Goal: Transaction & Acquisition: Download file/media

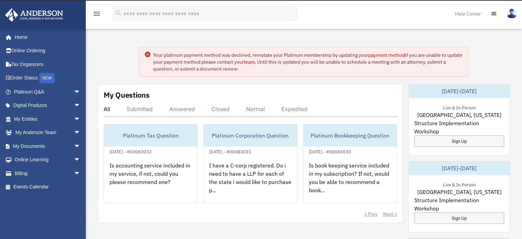
scroll to position [12, 0]
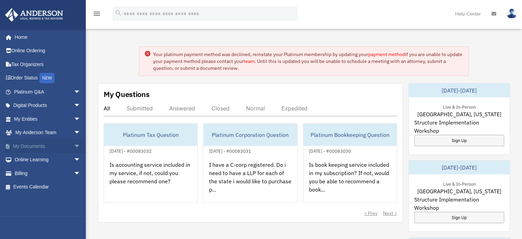
click at [18, 147] on link "My Documents arrow_drop_down" at bounding box center [48, 146] width 86 height 14
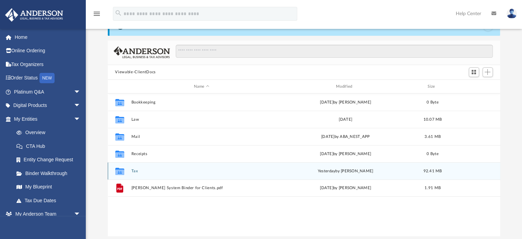
scroll to position [36, 0]
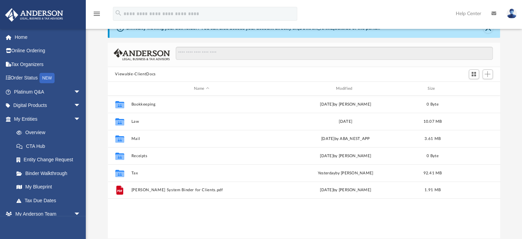
click at [143, 74] on button "Viewable-ClientDocs" at bounding box center [135, 74] width 40 height 6
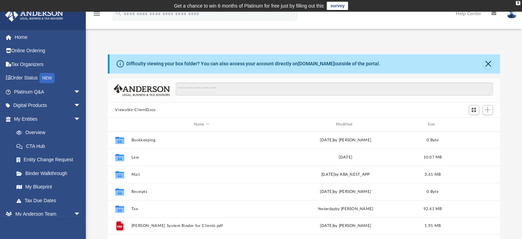
click at [151, 90] on img at bounding box center [142, 90] width 56 height 12
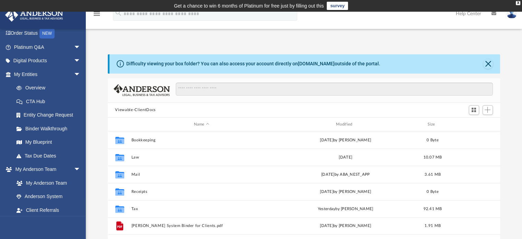
click at [129, 110] on button "Viewable-ClientDocs" at bounding box center [135, 110] width 40 height 6
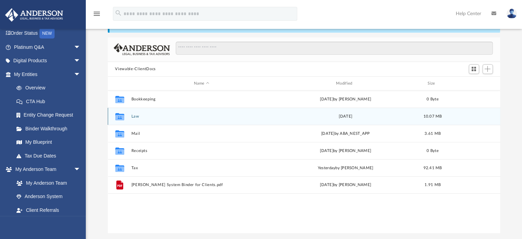
scroll to position [42, 0]
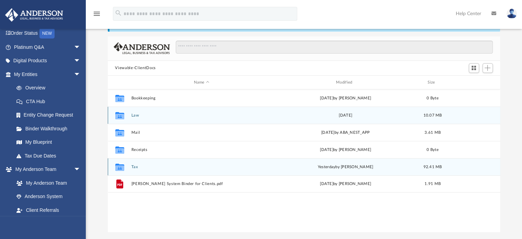
click at [241, 159] on div "Collaborated Folder Tax yesterday by Jasmine Splunge 92.41 MB" at bounding box center [304, 166] width 393 height 17
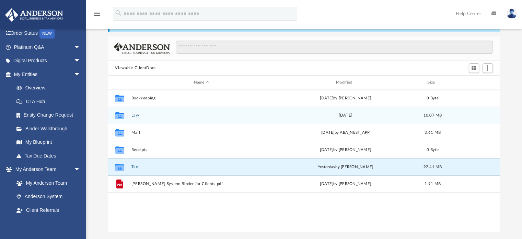
click at [241, 159] on div "Collaborated Folder Tax yesterday by Jasmine Splunge 92.41 MB" at bounding box center [304, 166] width 393 height 17
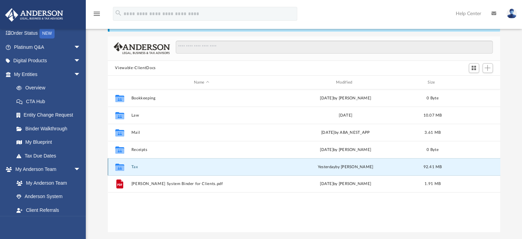
click at [124, 165] on icon "grid" at bounding box center [119, 166] width 9 height 7
click at [137, 166] on button "Tax" at bounding box center [201, 166] width 141 height 4
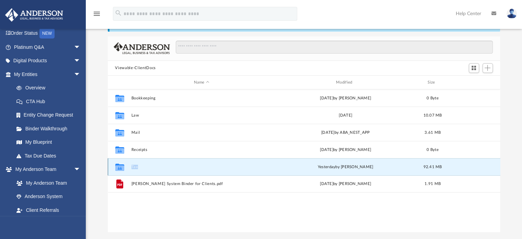
click at [137, 166] on button "Tax" at bounding box center [201, 166] width 141 height 4
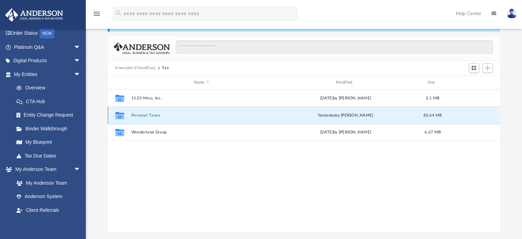
click at [148, 114] on button "Personal Taxes" at bounding box center [201, 115] width 141 height 4
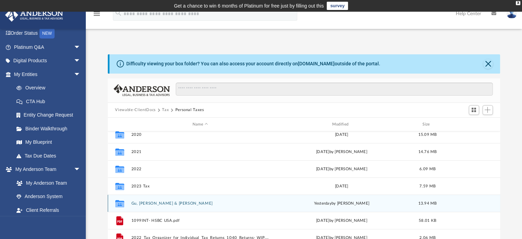
scroll to position [24, 0]
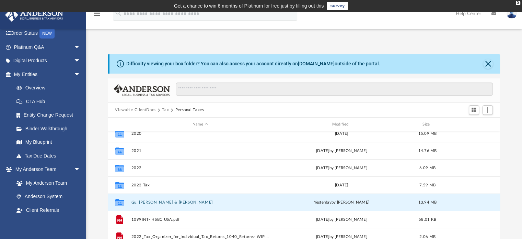
click at [155, 201] on button "Gu, [PERSON_NAME] & [PERSON_NAME]" at bounding box center [200, 202] width 138 height 4
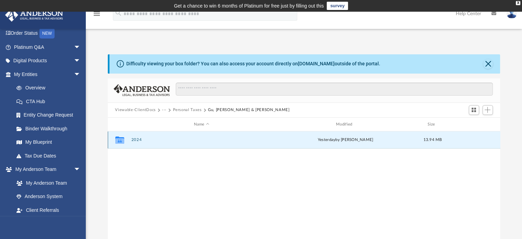
click at [137, 140] on button "2024" at bounding box center [201, 140] width 141 height 4
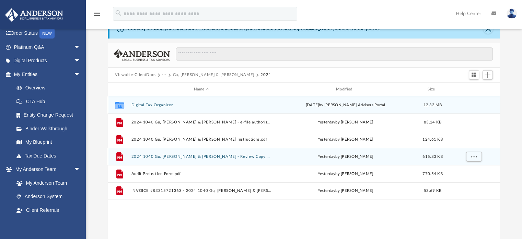
scroll to position [34, 0]
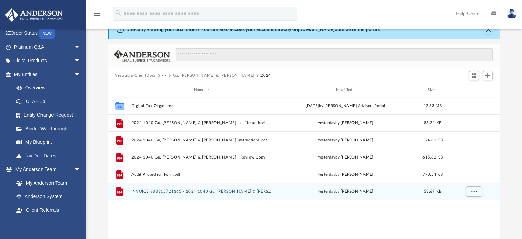
click at [192, 190] on button "INVOICE #83315721363 - 2024 1040 Gu, [PERSON_NAME] & [PERSON_NAME].pdf" at bounding box center [201, 191] width 141 height 4
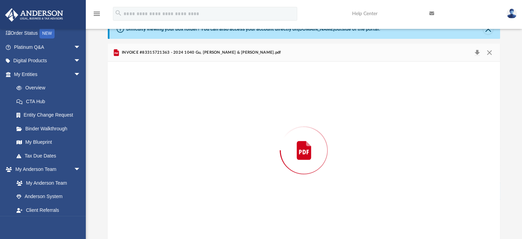
click at [192, 190] on div "Preview" at bounding box center [304, 149] width 393 height 177
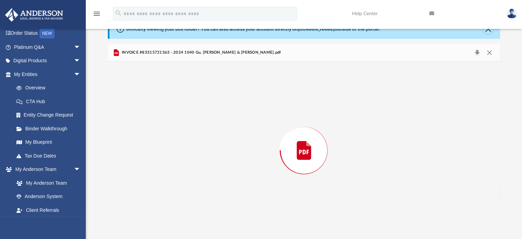
click at [192, 190] on div "Preview" at bounding box center [304, 149] width 393 height 177
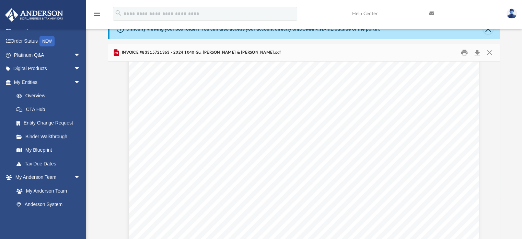
scroll to position [0, 0]
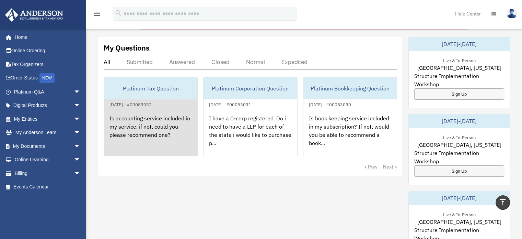
scroll to position [58, 0]
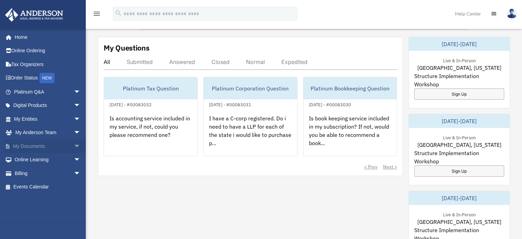
click at [47, 148] on link "My Documents arrow_drop_down" at bounding box center [48, 146] width 86 height 14
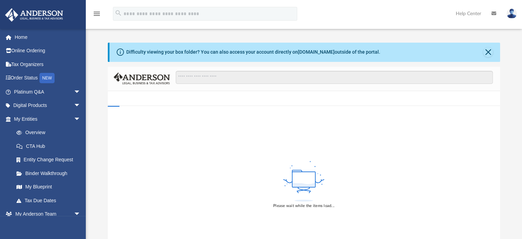
click at [47, 148] on link "CTA Hub" at bounding box center [50, 146] width 81 height 14
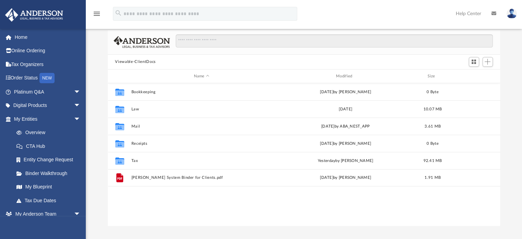
scroll to position [63, 0]
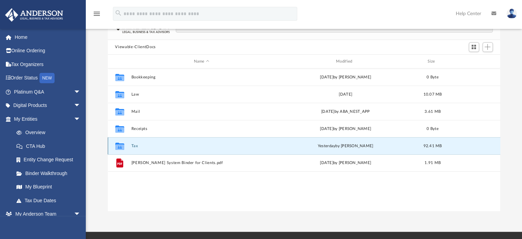
click at [132, 147] on button "Tax" at bounding box center [201, 145] width 141 height 4
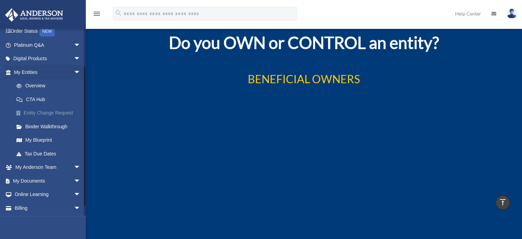
scroll to position [60, 0]
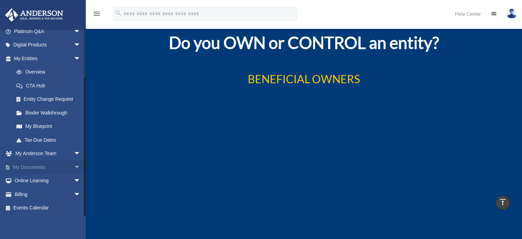
click at [74, 166] on span "arrow_drop_down" at bounding box center [81, 167] width 14 height 14
click at [26, 180] on link "Box" at bounding box center [50, 181] width 81 height 14
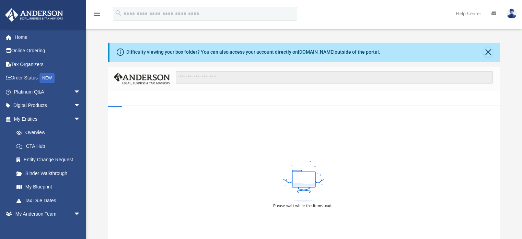
click at [26, 180] on link "My Blueprint" at bounding box center [49, 187] width 78 height 14
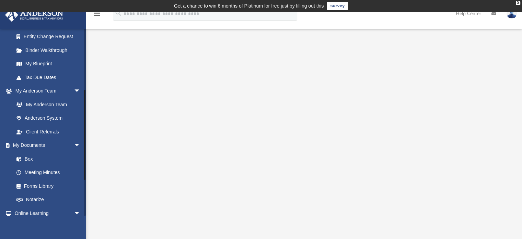
scroll to position [125, 0]
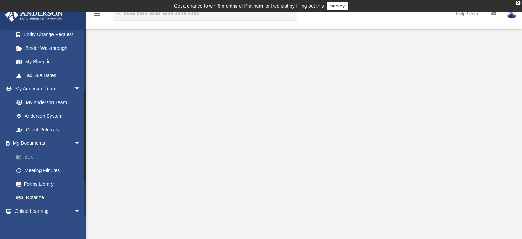
click at [27, 158] on link "Box" at bounding box center [50, 157] width 81 height 14
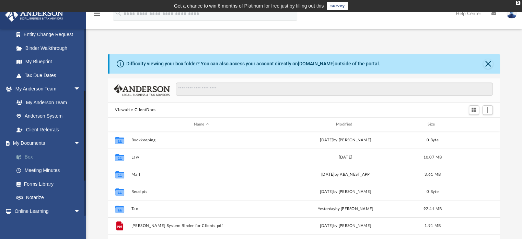
scroll to position [151, 387]
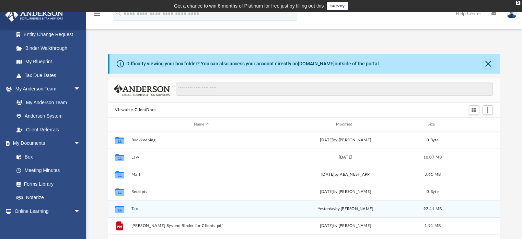
click at [134, 207] on button "Tax" at bounding box center [201, 208] width 141 height 4
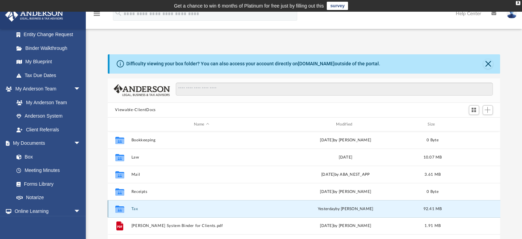
click at [134, 207] on button "Tax" at bounding box center [201, 208] width 141 height 4
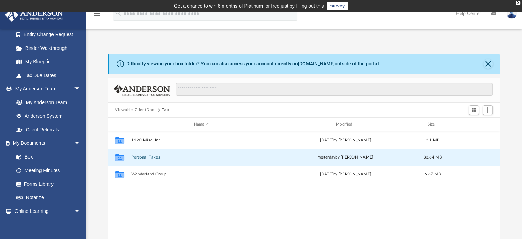
click at [149, 156] on button "Personal Taxes" at bounding box center [201, 157] width 141 height 4
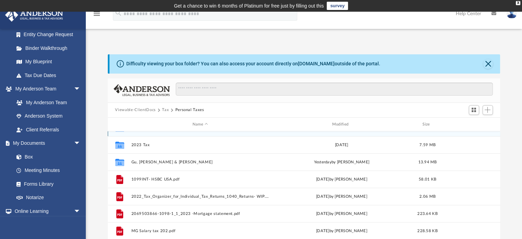
scroll to position [67, 0]
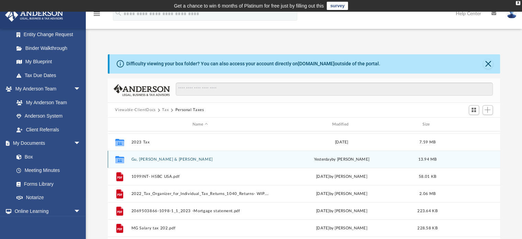
click at [178, 159] on button "Gu, Wen Ling & Chen, Xiaonan" at bounding box center [200, 159] width 138 height 4
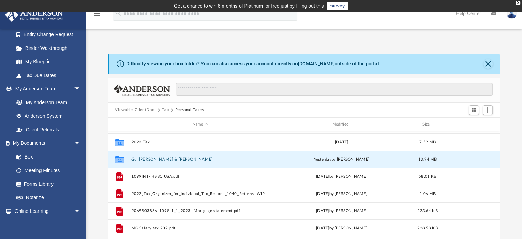
click at [178, 159] on button "Gu, Wen Ling & Chen, Xiaonan" at bounding box center [200, 159] width 138 height 4
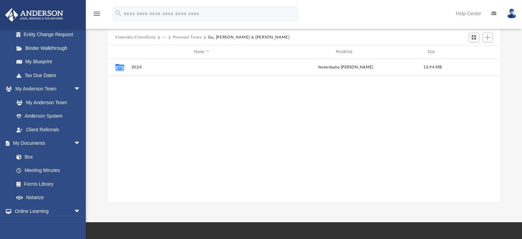
scroll to position [73, 0]
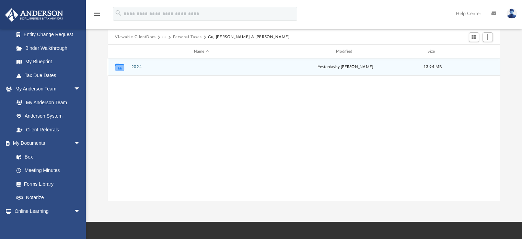
click at [139, 63] on div "Collaborated Folder 2024 yesterday by Jasmine Splunge 13.94 MB" at bounding box center [304, 66] width 393 height 17
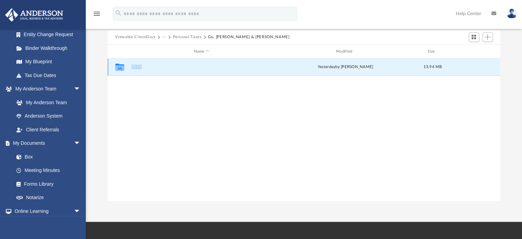
click at [139, 63] on div "Collaborated Folder 2024 yesterday by Jasmine Splunge 13.94 MB" at bounding box center [304, 66] width 393 height 17
drag, startPoint x: 139, startPoint y: 63, endPoint x: 137, endPoint y: 67, distance: 4.1
click at [137, 67] on div "Collaborated Folder 2024 yesterday by Jasmine Splunge 13.94 MB" at bounding box center [304, 66] width 393 height 17
click at [137, 67] on button "2024" at bounding box center [201, 67] width 141 height 4
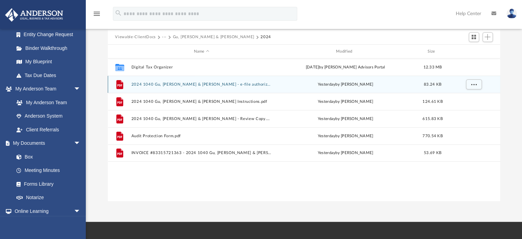
click at [189, 88] on div "File 2024 1040 Gu, Wen Ling & Chen, Xiaonan - e-file authorization - please sig…" at bounding box center [304, 84] width 393 height 17
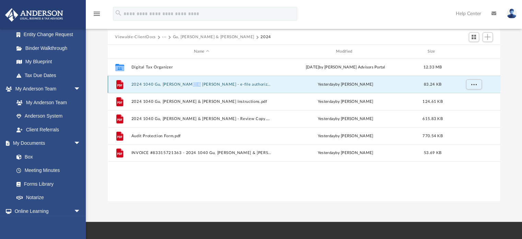
click at [189, 88] on div "File 2024 1040 Gu, Wen Ling & Chen, Xiaonan - e-file authorization - please sig…" at bounding box center [304, 84] width 393 height 17
click at [239, 85] on button "2024 1040 Gu, Wen Ling & Chen, Xiaonan - e-file authorization - please sign.pdf" at bounding box center [201, 84] width 141 height 4
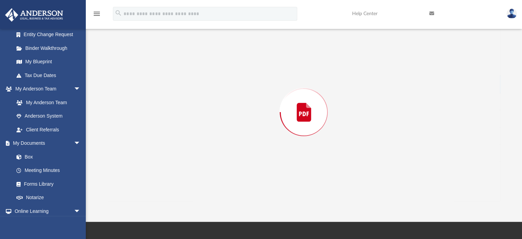
click at [239, 85] on div "Preview" at bounding box center [304, 111] width 393 height 177
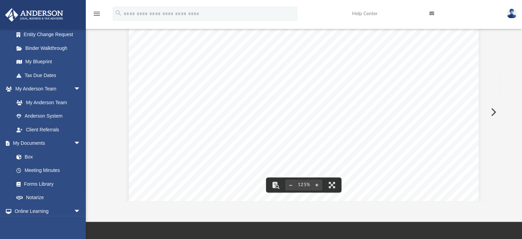
click at [245, 67] on div "(Rev. January 2021) 419995 04-01-24 Social security number Spouse's social secu…" at bounding box center [304, 35] width 350 height 453
click at [243, 70] on div "(Rev. January 2021) 419995 04-01-24 Social security number Spouse's social secu…" at bounding box center [304, 35] width 350 height 453
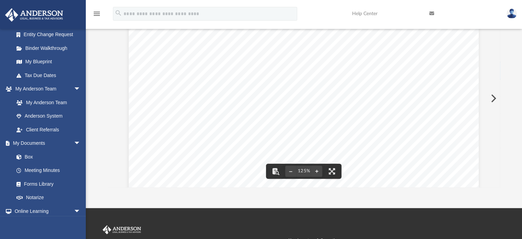
scroll to position [272, 0]
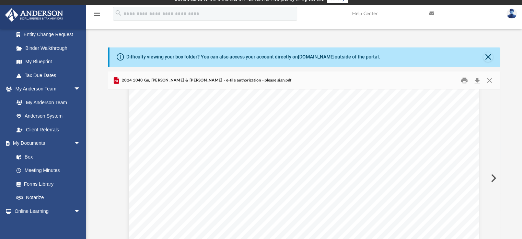
scroll to position [286, 0]
click at [5, 119] on li "Anderson System" at bounding box center [48, 116] width 86 height 14
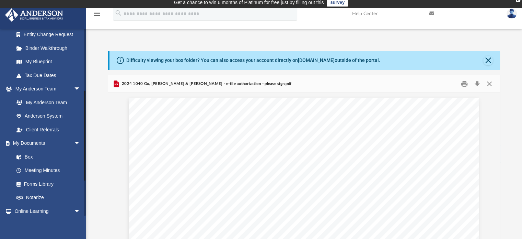
scroll to position [3, 0]
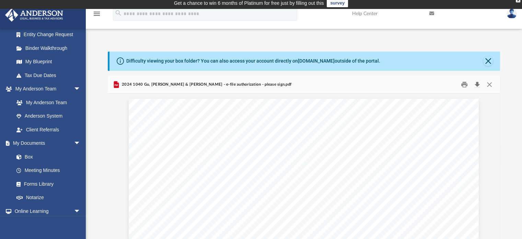
click at [478, 82] on button "Download" at bounding box center [477, 84] width 12 height 11
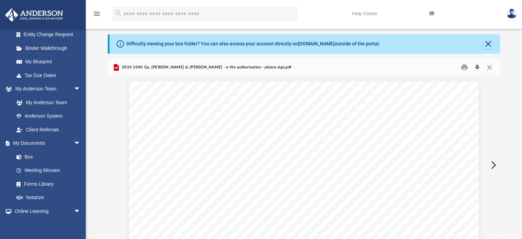
scroll to position [19, 0]
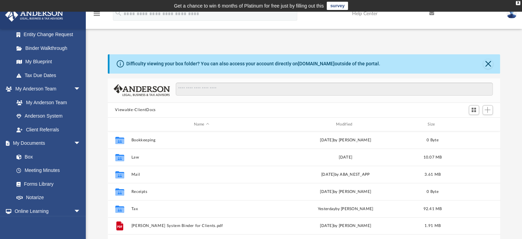
scroll to position [151, 387]
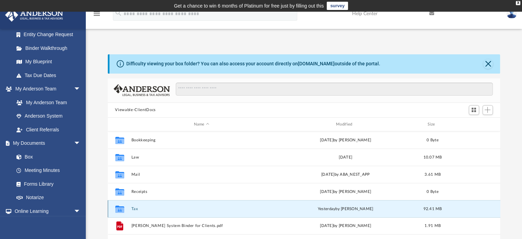
click at [135, 208] on button "Tax" at bounding box center [201, 208] width 141 height 4
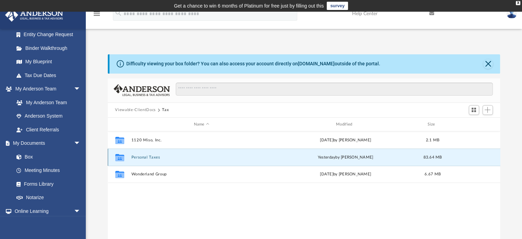
click at [153, 158] on button "Personal Taxes" at bounding box center [201, 157] width 141 height 4
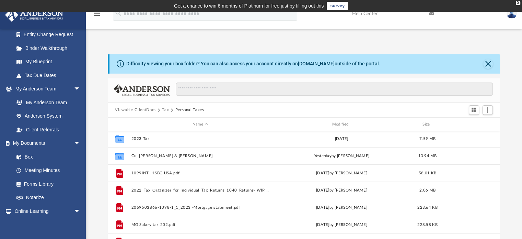
scroll to position [69, 0]
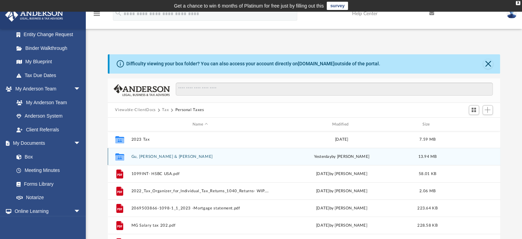
click at [158, 156] on button "Gu, [PERSON_NAME] & [PERSON_NAME]" at bounding box center [200, 156] width 138 height 4
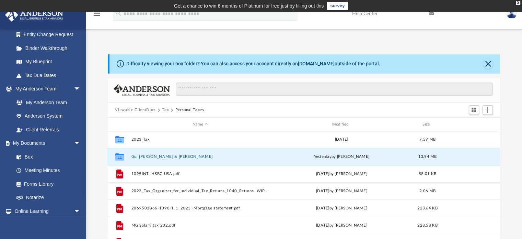
click at [158, 156] on button "Gu, [PERSON_NAME] & [PERSON_NAME]" at bounding box center [200, 156] width 138 height 4
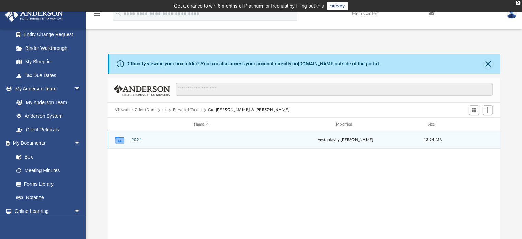
scroll to position [0, 0]
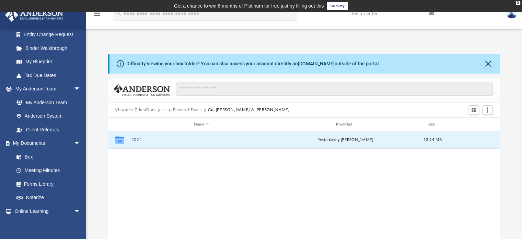
click at [139, 139] on button "2024" at bounding box center [201, 140] width 141 height 4
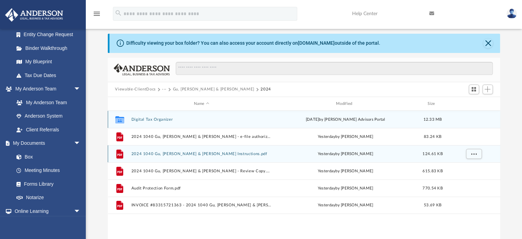
scroll to position [26, 0]
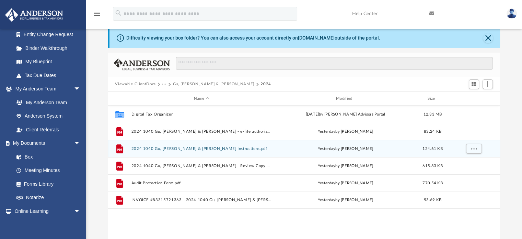
click at [222, 150] on button "2024 1040 Gu, [PERSON_NAME] & [PERSON_NAME] Instructions.pdf" at bounding box center [201, 148] width 141 height 4
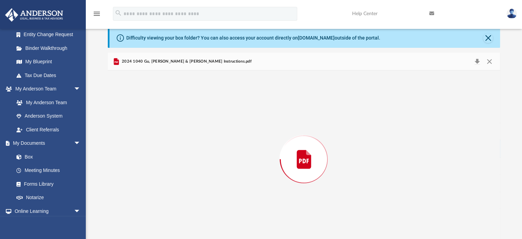
scroll to position [35, 0]
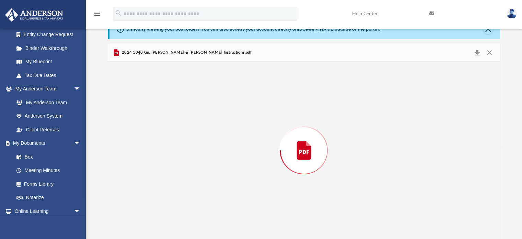
click at [222, 150] on div "Preview" at bounding box center [304, 149] width 393 height 177
click at [222, 150] on div "September 24, 2025 WEN LING GU & XIAONAN CHEN 9615 NE 26TH ST CLYDE HILL, WA 98…" at bounding box center [304, 186] width 350 height 453
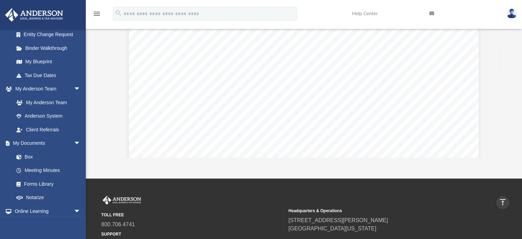
scroll to position [1345, 0]
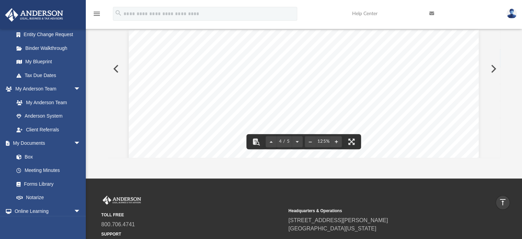
click at [352, 143] on button "File preview" at bounding box center [351, 141] width 15 height 15
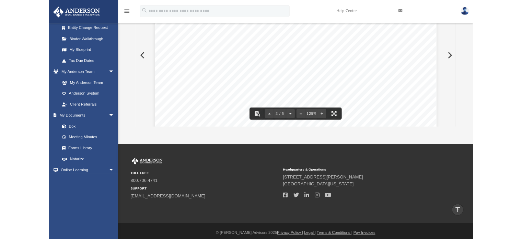
scroll to position [151, 387]
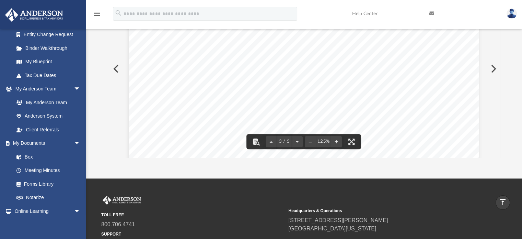
click at [114, 68] on button "Preview" at bounding box center [115, 68] width 15 height 19
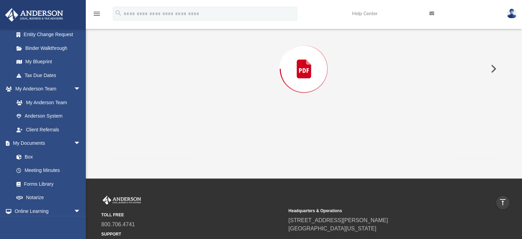
scroll to position [78, 0]
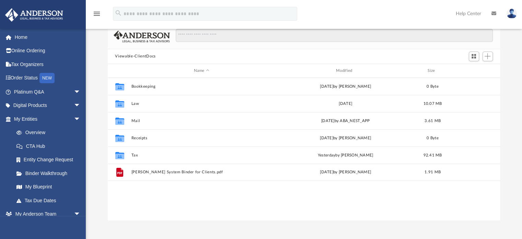
scroll to position [56, 0]
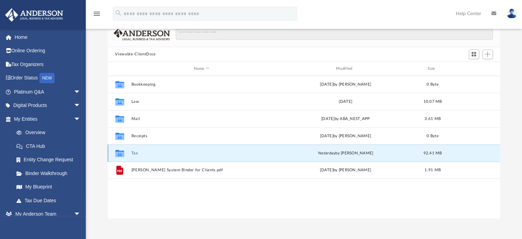
click at [134, 152] on button "Tax" at bounding box center [201, 153] width 141 height 4
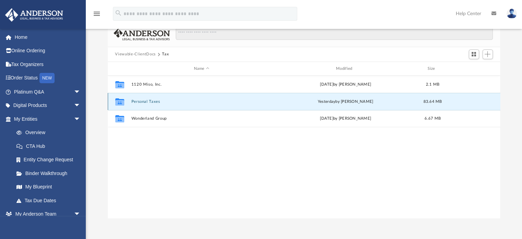
click at [152, 101] on button "Personal Taxes" at bounding box center [201, 101] width 141 height 4
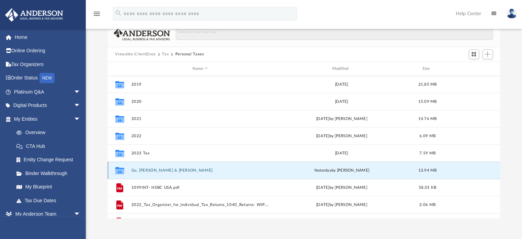
click at [181, 170] on button "Gu, [PERSON_NAME] & [PERSON_NAME]" at bounding box center [200, 170] width 138 height 4
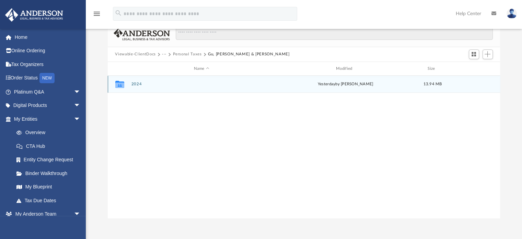
click at [135, 85] on button "2024" at bounding box center [201, 84] width 141 height 4
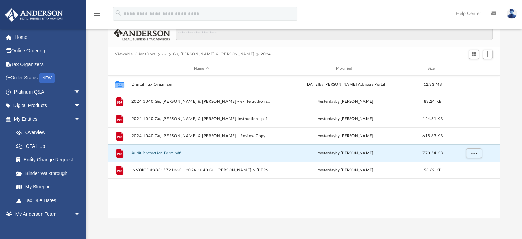
click at [163, 152] on button "Audit Protection Form.pdf" at bounding box center [201, 153] width 141 height 4
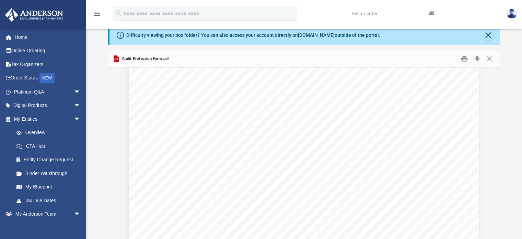
scroll to position [45, 0]
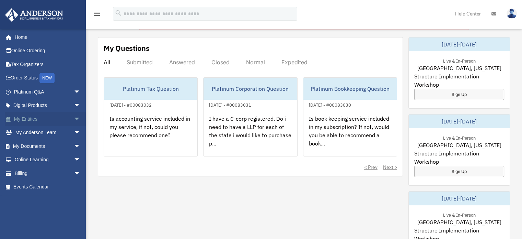
scroll to position [58, 0]
click at [46, 148] on link "My Documents arrow_drop_down" at bounding box center [48, 146] width 86 height 14
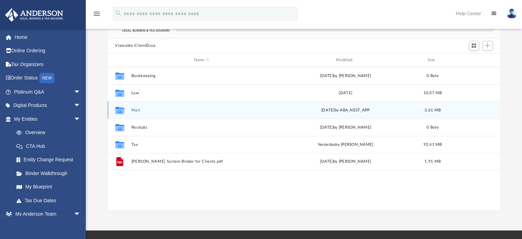
scroll to position [66, 0]
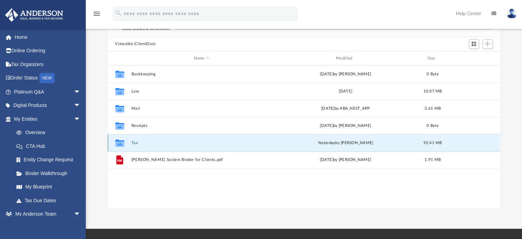
click at [133, 140] on button "Tax" at bounding box center [201, 142] width 141 height 4
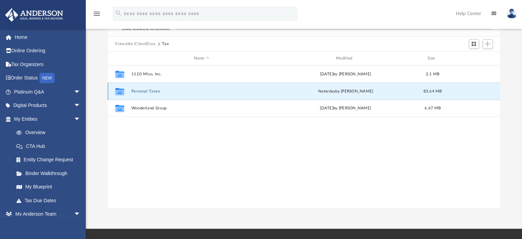
click at [151, 90] on button "Personal Taxes" at bounding box center [201, 91] width 141 height 4
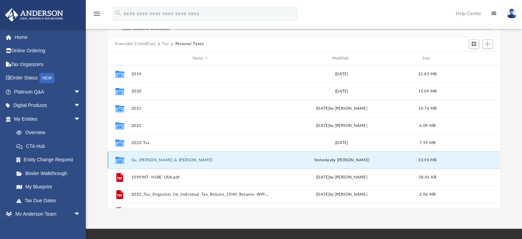
click at [187, 158] on button "Gu, [PERSON_NAME] & [PERSON_NAME]" at bounding box center [200, 160] width 138 height 4
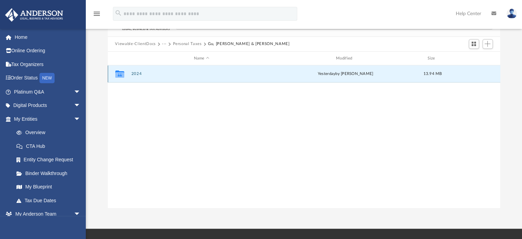
click at [139, 72] on button "2024" at bounding box center [201, 74] width 141 height 4
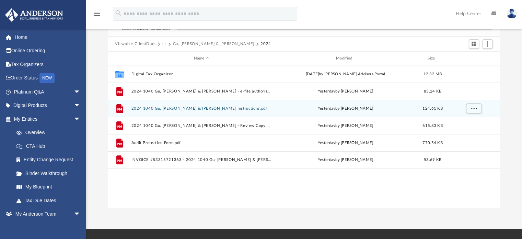
click at [262, 108] on button "2024 1040 Gu, [PERSON_NAME] & [PERSON_NAME] Instructions.pdf" at bounding box center [201, 108] width 141 height 4
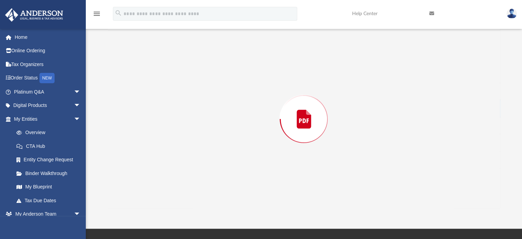
click at [262, 108] on div "Preview" at bounding box center [304, 118] width 393 height 177
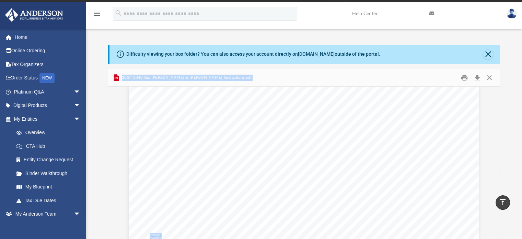
scroll to position [0, 0]
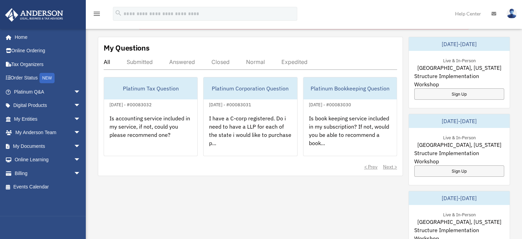
scroll to position [58, 0]
click at [74, 144] on span "arrow_drop_down" at bounding box center [81, 146] width 14 height 14
click at [33, 156] on link "Box" at bounding box center [50, 160] width 81 height 14
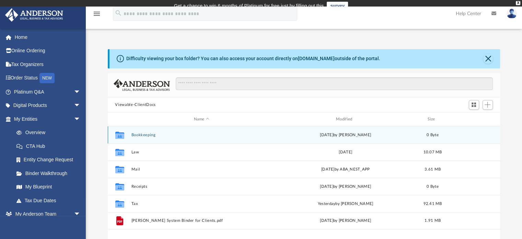
scroll to position [151, 387]
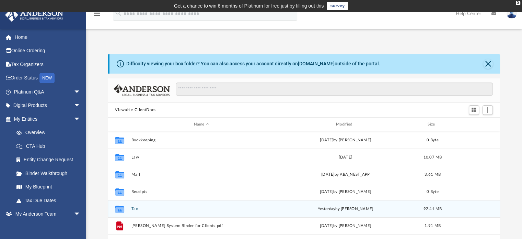
click at [134, 210] on button "Tax" at bounding box center [201, 208] width 141 height 4
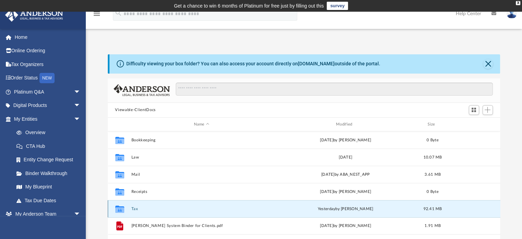
click at [134, 210] on button "Tax" at bounding box center [201, 208] width 141 height 4
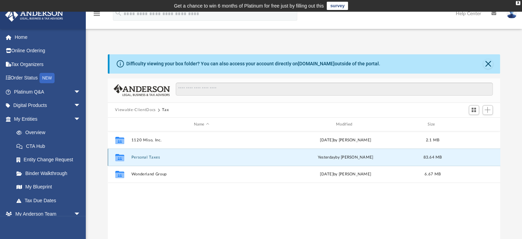
click at [150, 158] on button "Personal Taxes" at bounding box center [201, 157] width 141 height 4
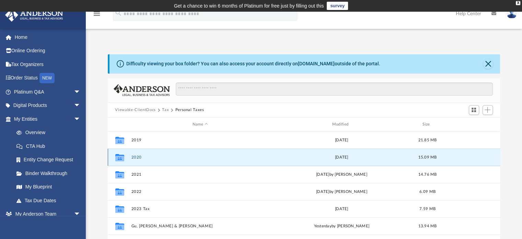
click at [150, 158] on button "2020" at bounding box center [200, 157] width 138 height 4
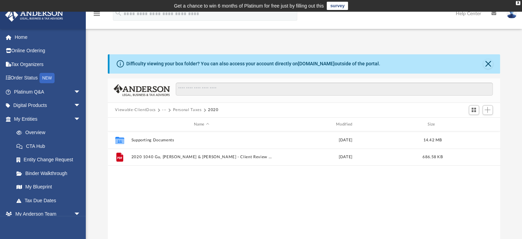
click at [188, 108] on button "Personal Taxes" at bounding box center [187, 110] width 29 height 6
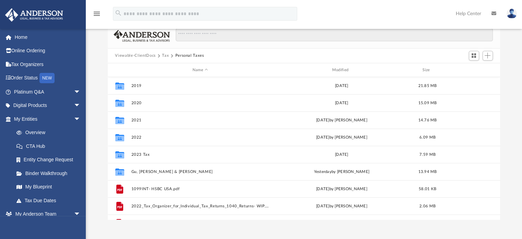
scroll to position [54, 0]
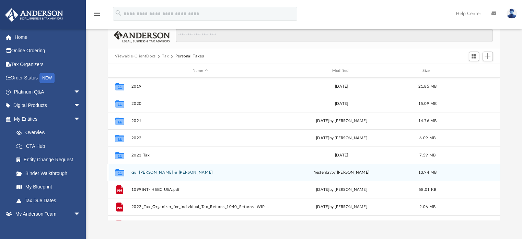
click at [162, 172] on button "Gu, [PERSON_NAME] & [PERSON_NAME]" at bounding box center [200, 172] width 138 height 4
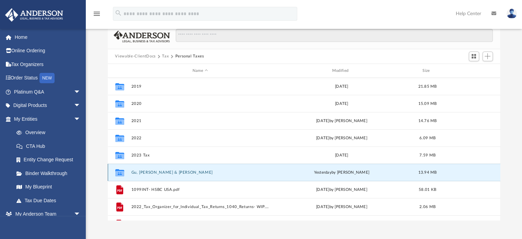
click at [162, 172] on button "Gu, [PERSON_NAME] & [PERSON_NAME]" at bounding box center [200, 172] width 138 height 4
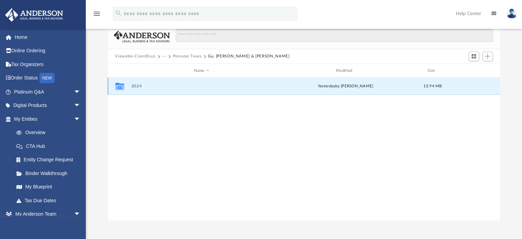
click at [138, 85] on button "2024" at bounding box center [201, 86] width 141 height 4
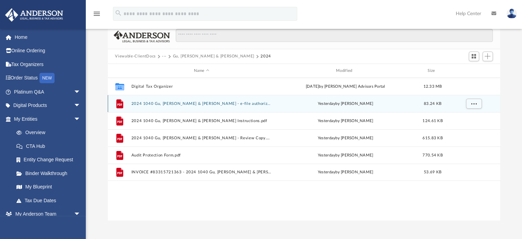
click at [173, 105] on button "2024 1040 Gu, [PERSON_NAME] & [PERSON_NAME] - e-file authorization - please sig…" at bounding box center [201, 103] width 141 height 4
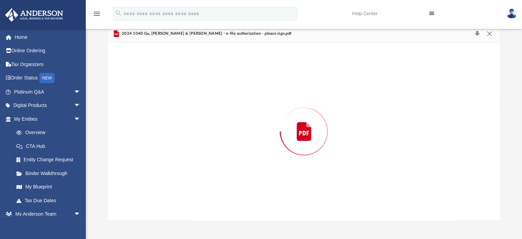
click at [173, 105] on div "Preview" at bounding box center [304, 131] width 393 height 177
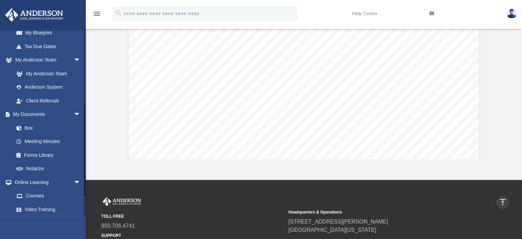
scroll to position [155, 0]
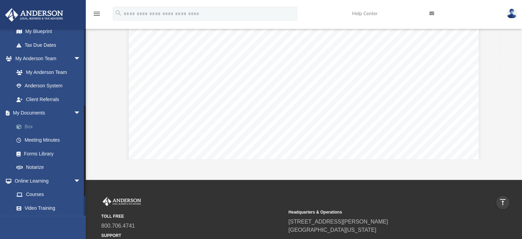
click at [42, 128] on link "Box" at bounding box center [50, 126] width 81 height 14
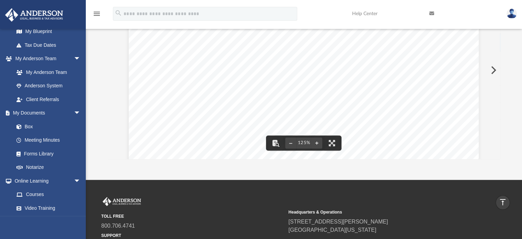
scroll to position [0, 0]
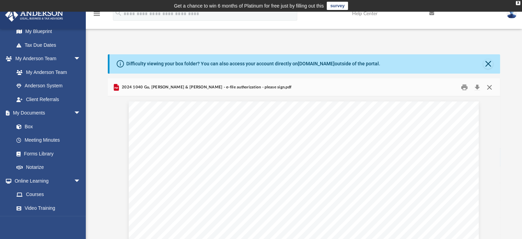
click at [491, 88] on button "Close" at bounding box center [489, 87] width 12 height 11
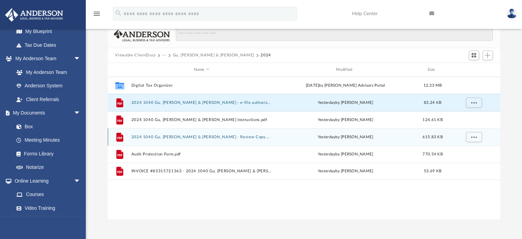
scroll to position [58, 0]
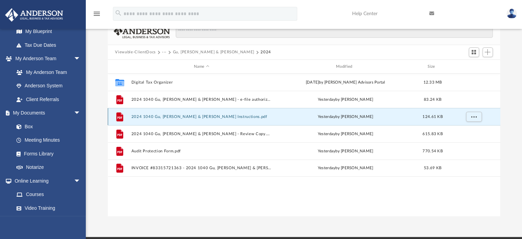
click at [255, 114] on button "2024 1040 Gu, [PERSON_NAME] & [PERSON_NAME] Instructions.pdf" at bounding box center [201, 116] width 141 height 4
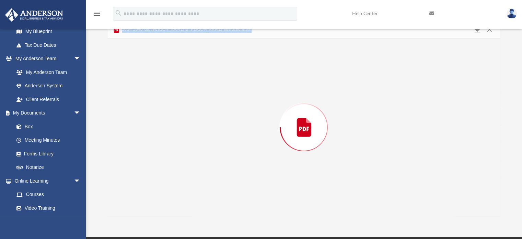
click at [255, 114] on div "Preview" at bounding box center [304, 126] width 393 height 177
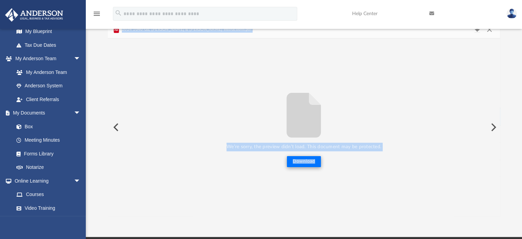
click at [303, 162] on button "Download" at bounding box center [304, 161] width 34 height 11
